Goal: Complete application form

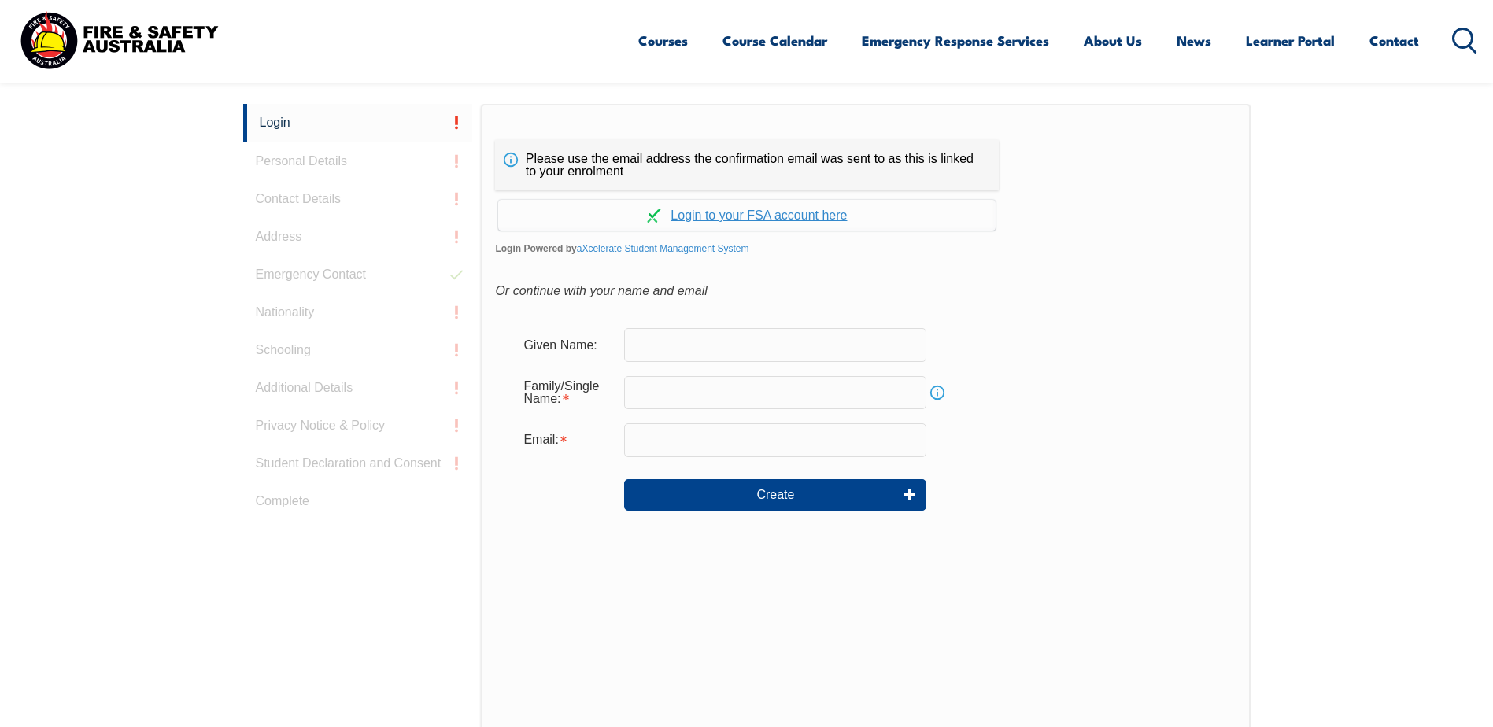
click at [700, 350] on input "text" at bounding box center [775, 344] width 302 height 33
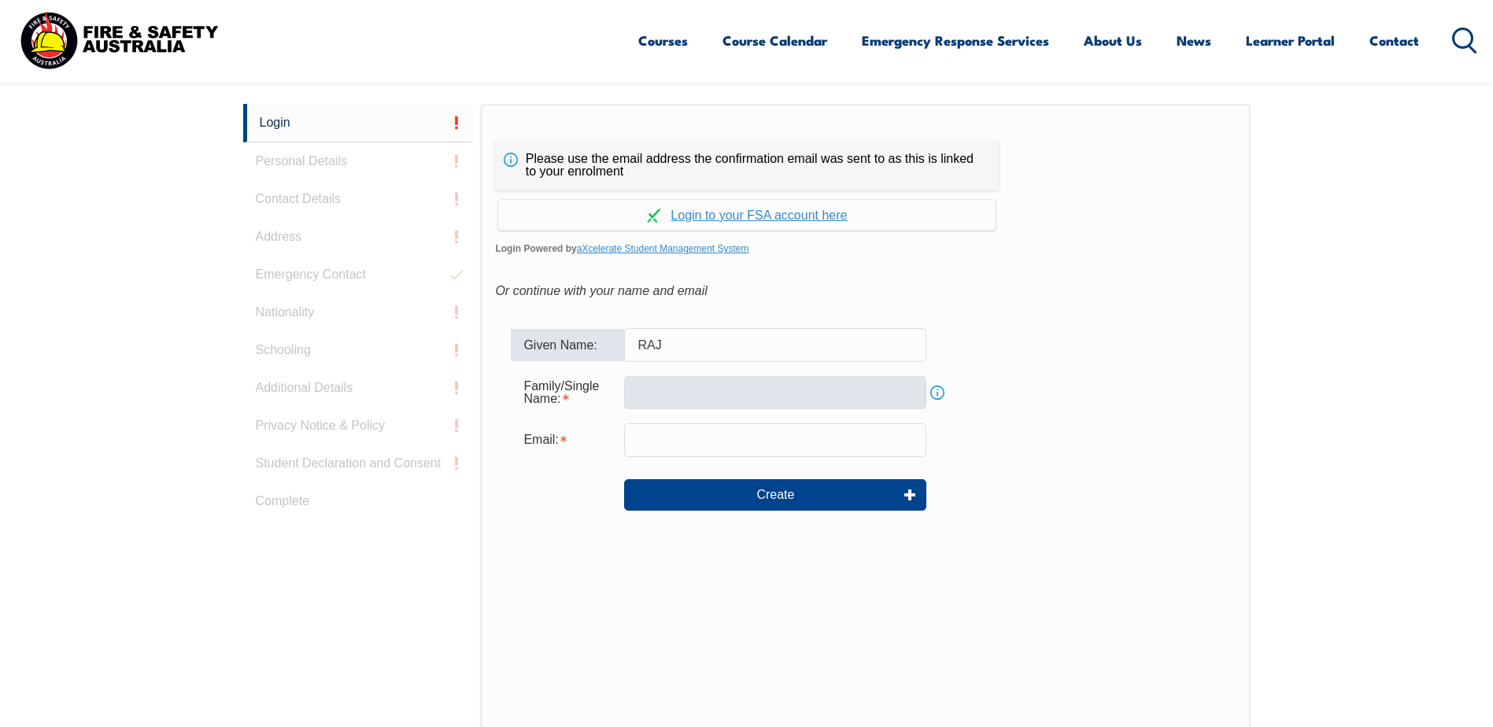
type input "RAJ"
click at [683, 392] on input "text" at bounding box center [775, 392] width 302 height 33
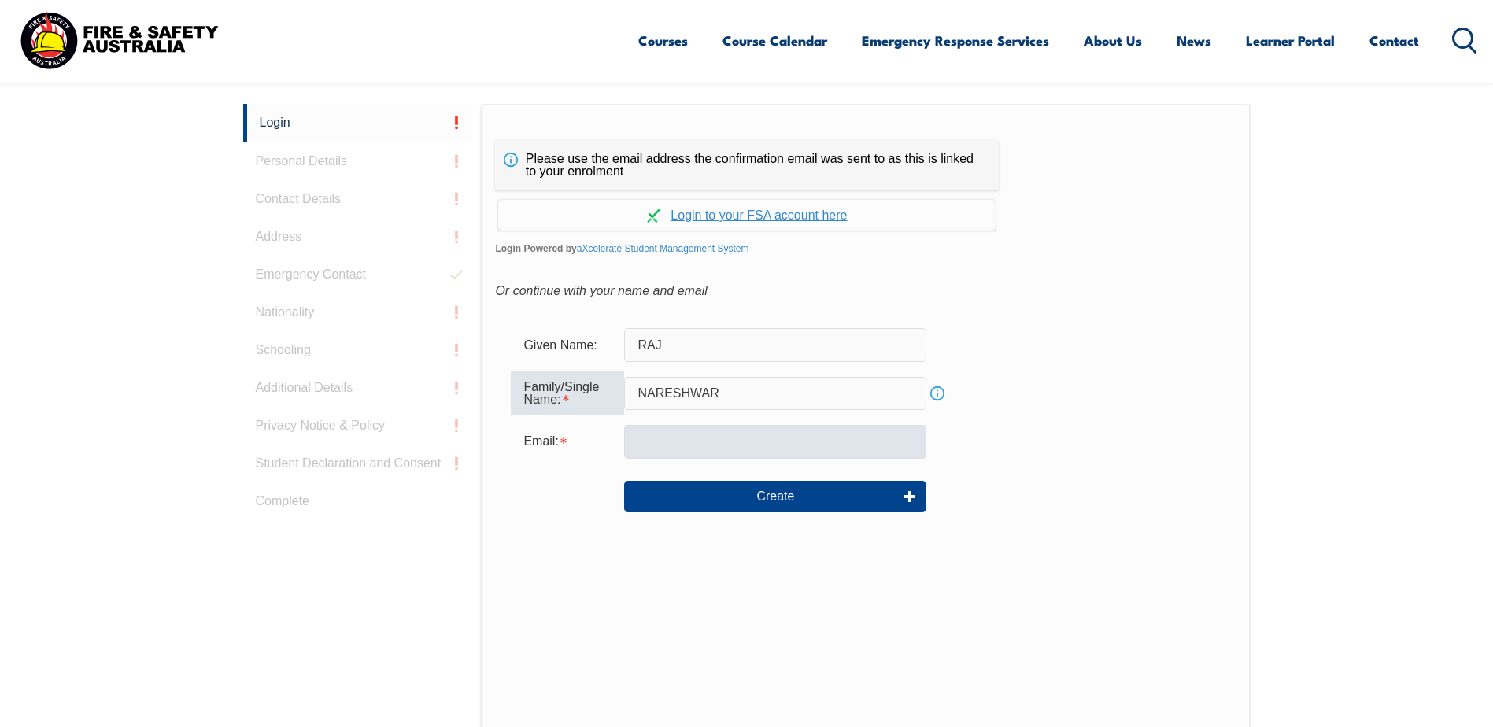
type input "NARESHWAR"
click at [675, 441] on input "email" at bounding box center [775, 441] width 302 height 33
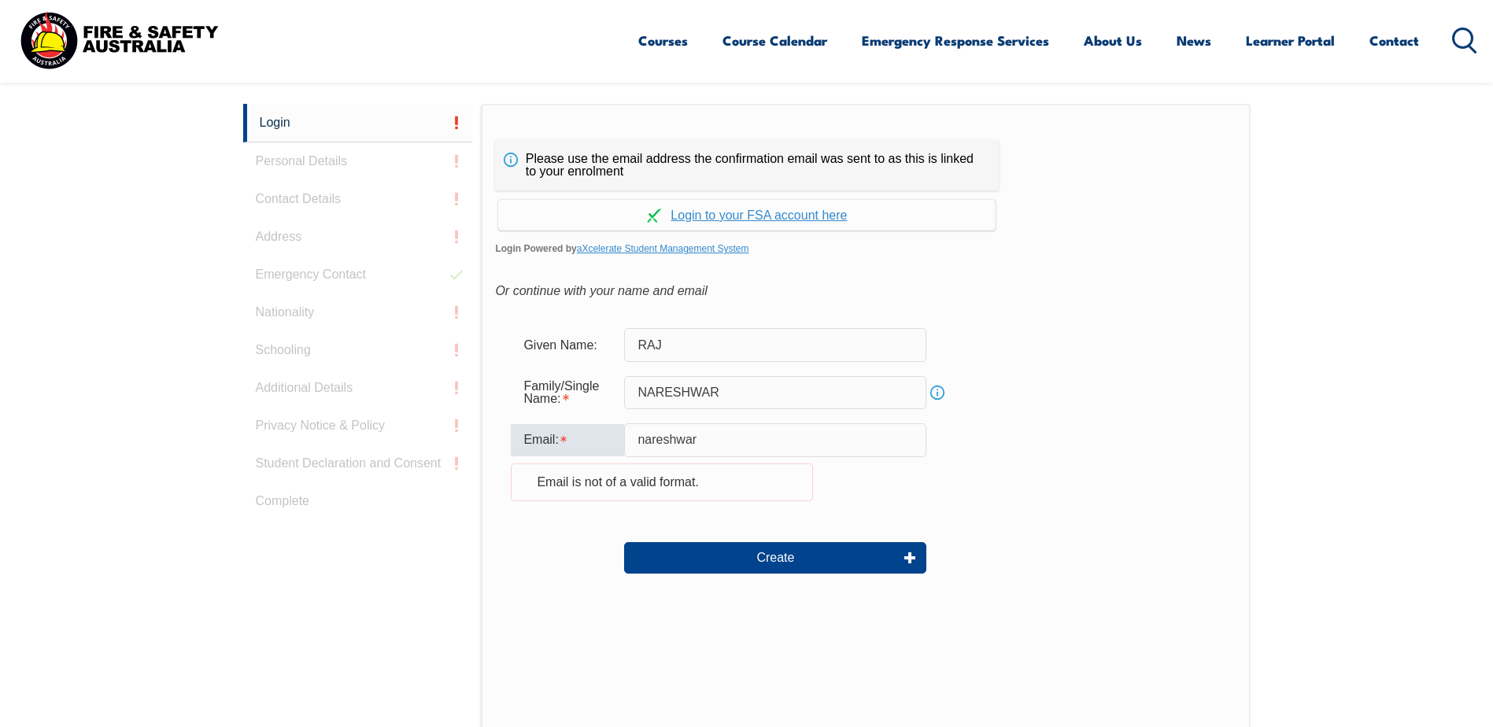
click at [855, 445] on input "nareshwar" at bounding box center [775, 439] width 302 height 33
type input "[EMAIL_ADDRESS][DOMAIN_NAME]"
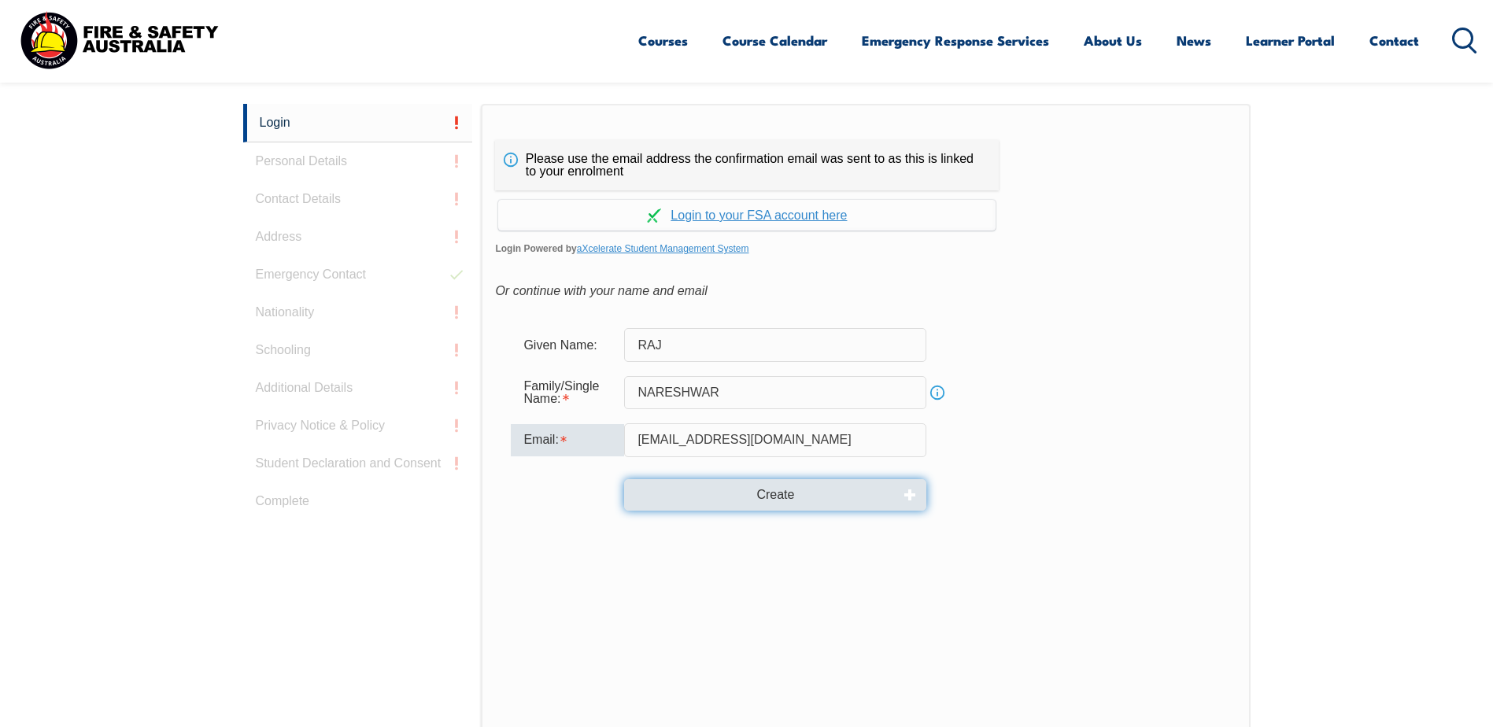
click at [777, 497] on button "Create" at bounding box center [775, 494] width 302 height 31
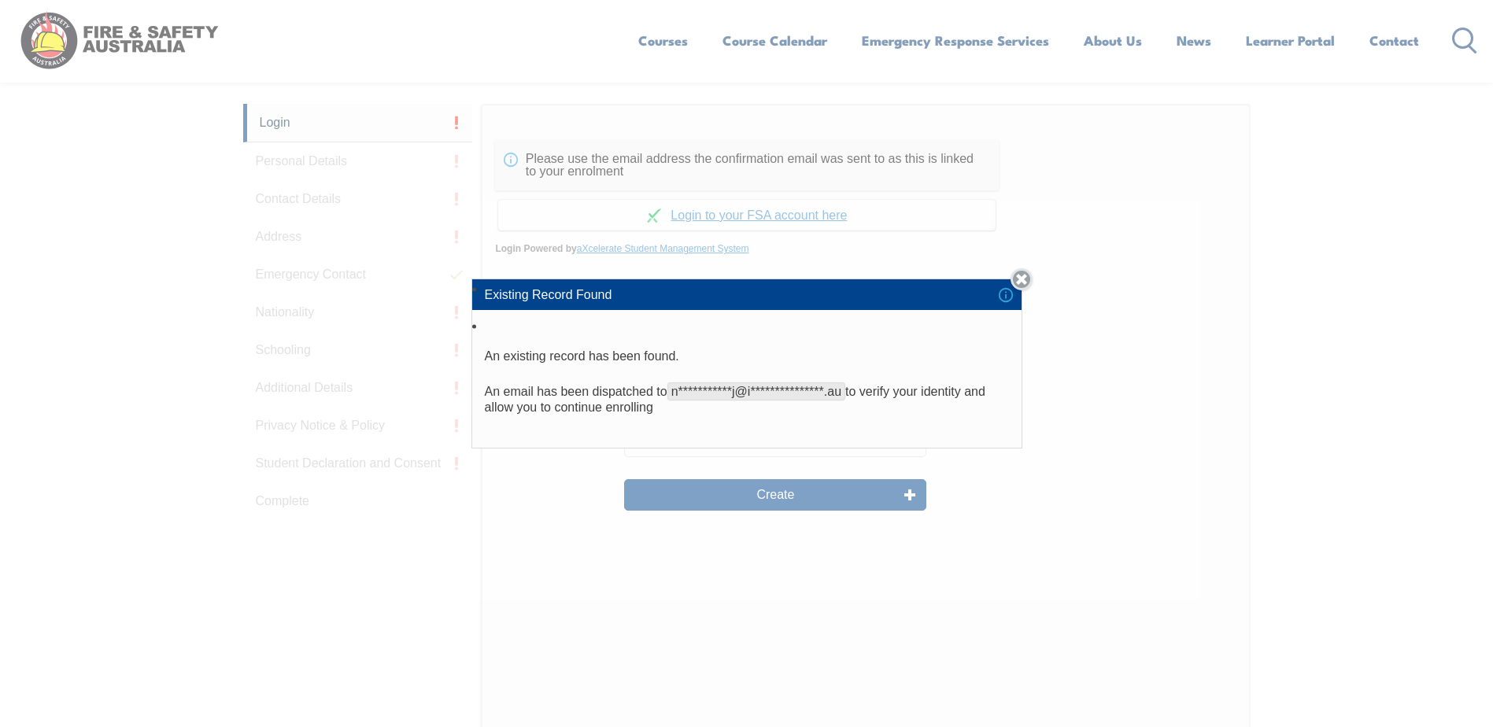
click at [1025, 279] on link "Close" at bounding box center [1021, 279] width 22 height 22
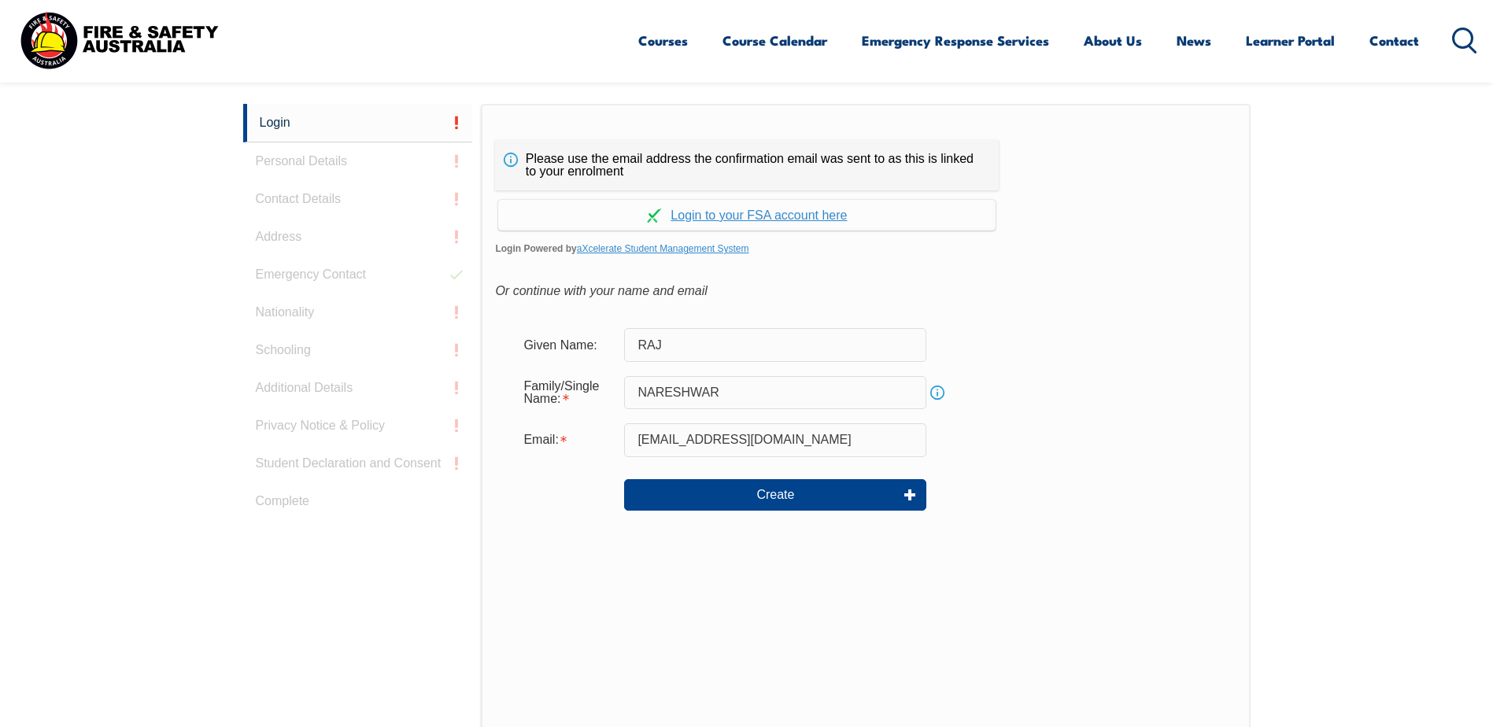
click at [1459, 38] on icon at bounding box center [1464, 41] width 25 height 26
